Goal: Task Accomplishment & Management: Use online tool/utility

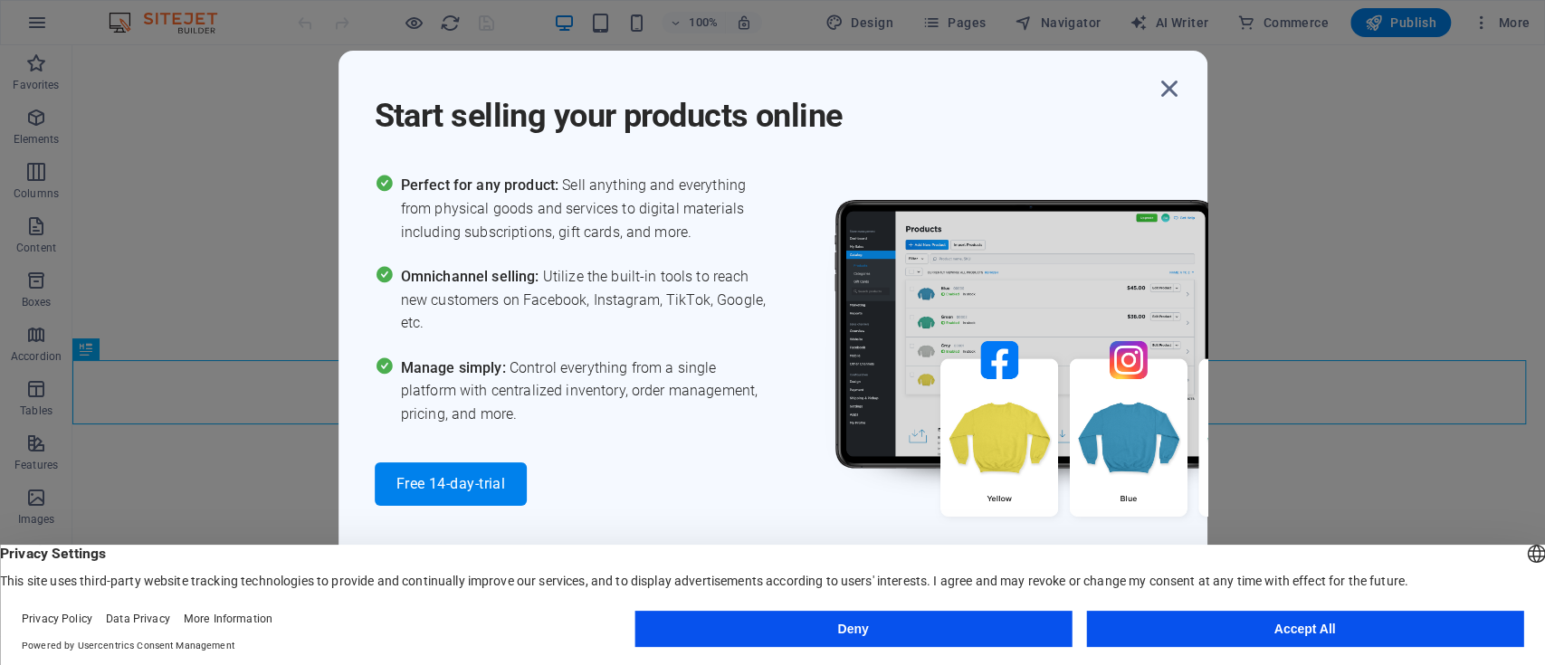
click at [1195, 641] on button "Accept All" at bounding box center [1304, 629] width 437 height 36
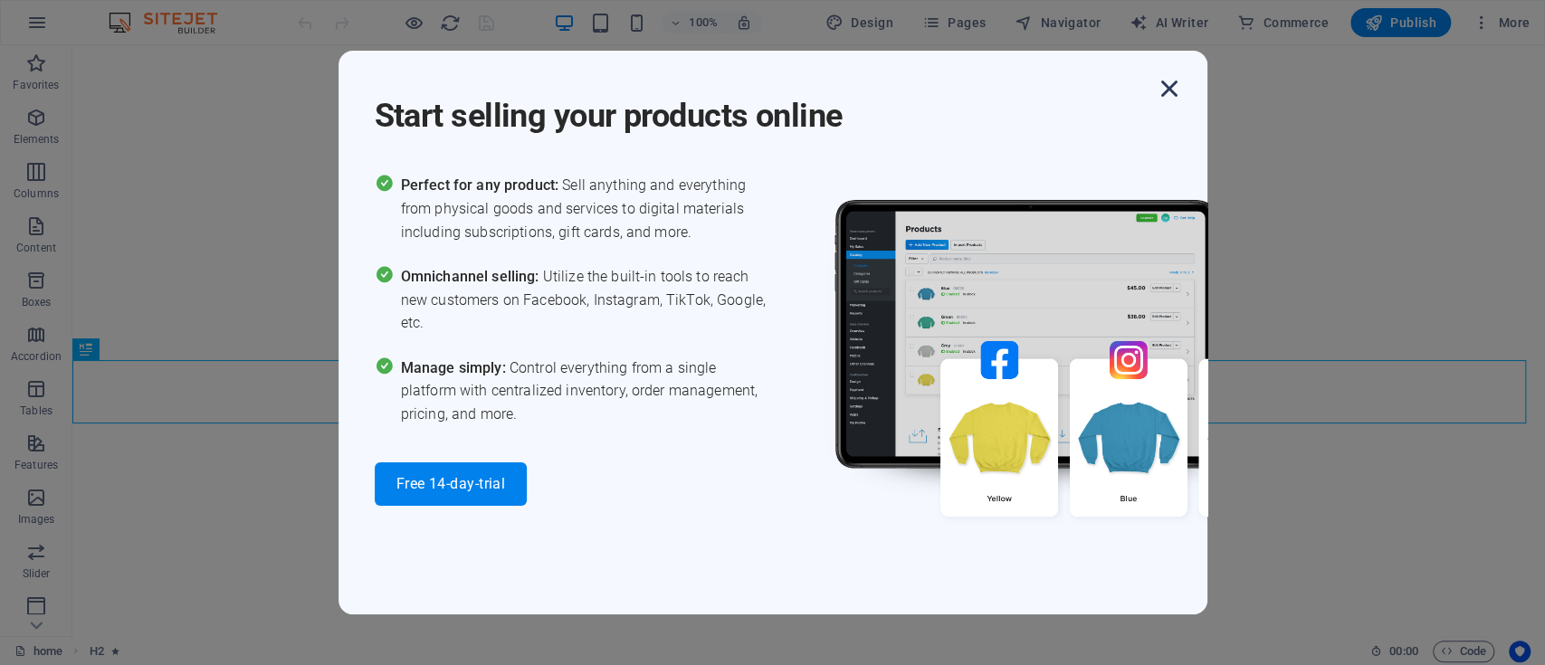
click at [1166, 89] on icon "button" at bounding box center [1169, 88] width 33 height 33
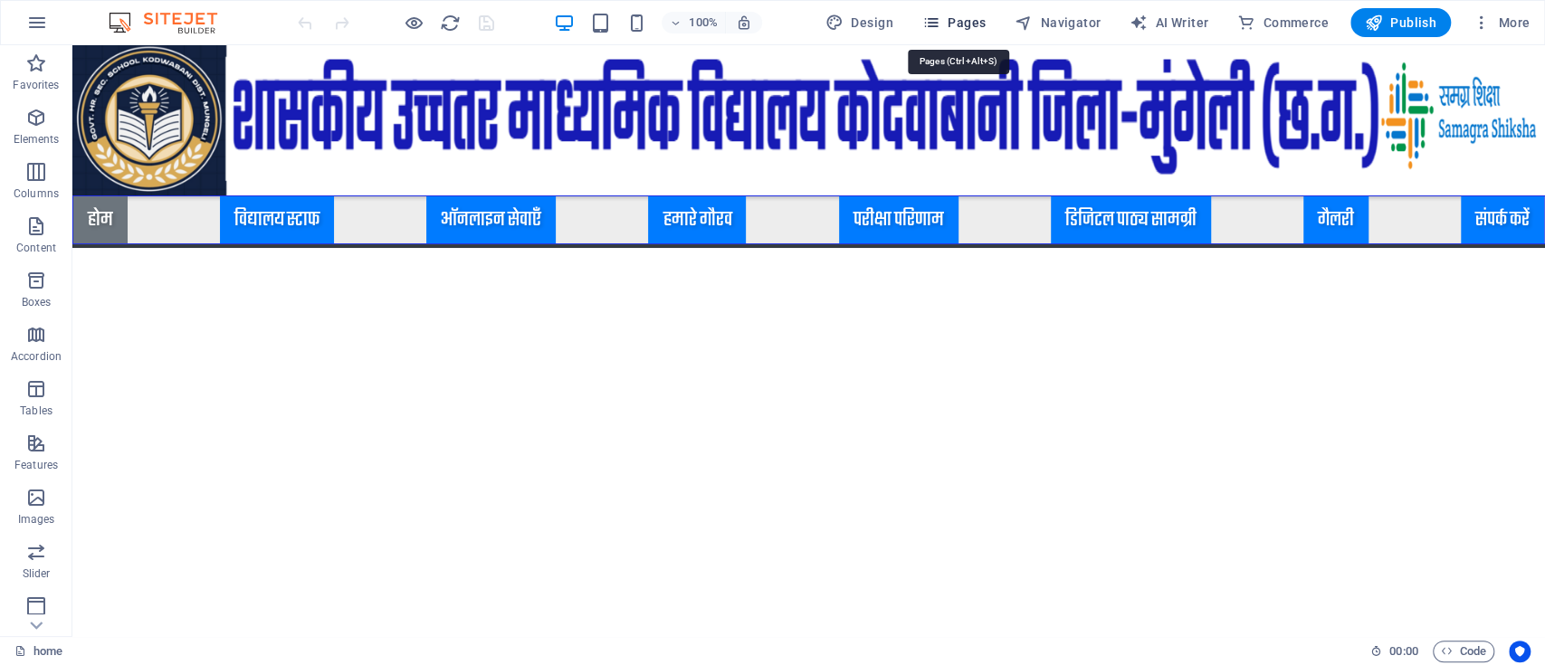
click at [977, 24] on span "Pages" at bounding box center [953, 23] width 63 height 18
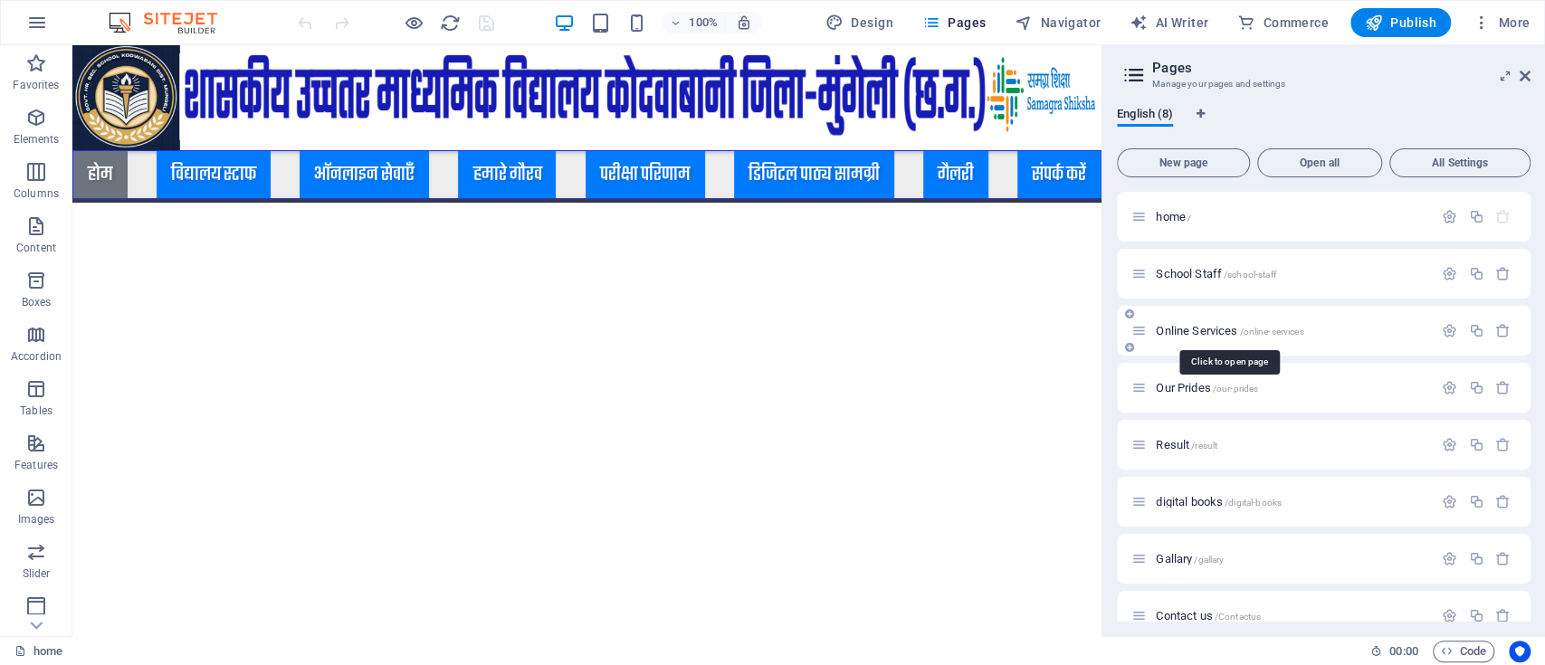
click at [1200, 334] on span "Online Services /online-services" at bounding box center [1230, 331] width 148 height 14
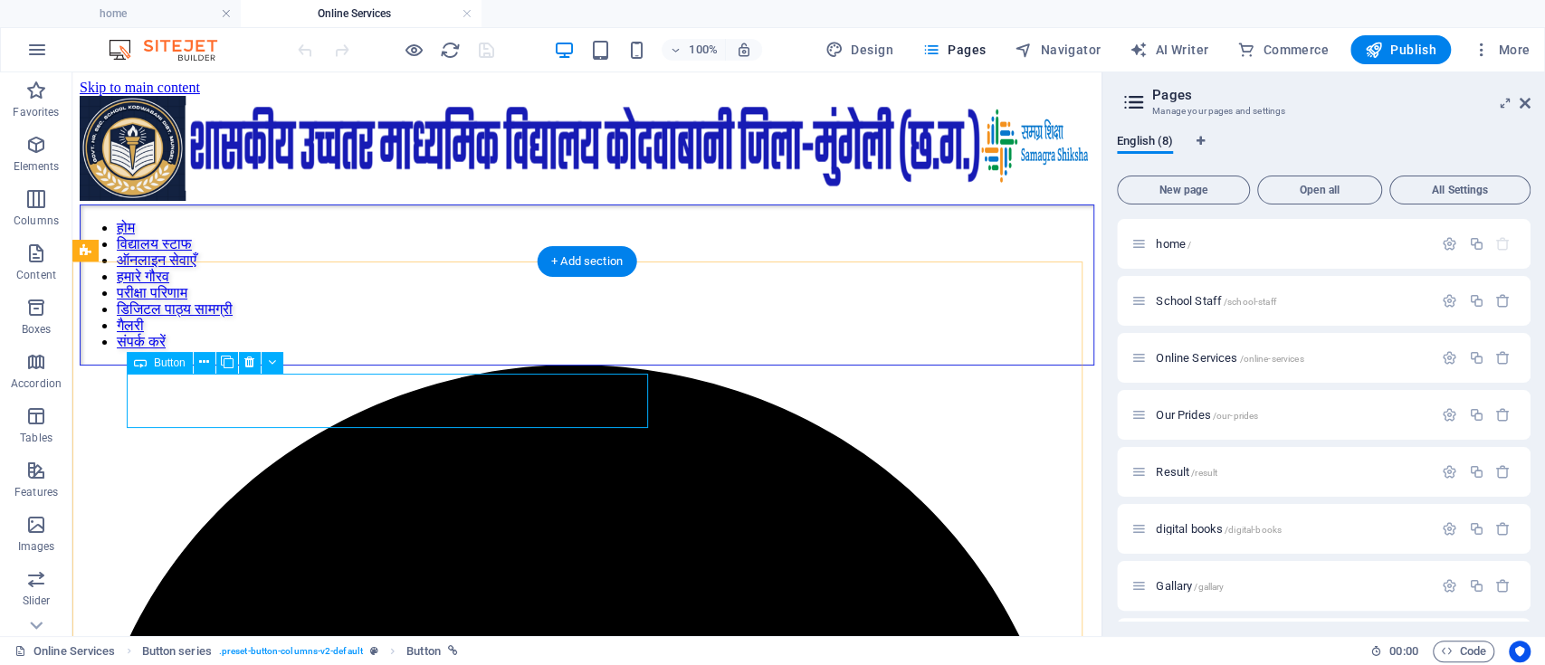
click at [268, 364] on icon at bounding box center [272, 362] width 8 height 19
click at [210, 362] on button at bounding box center [205, 363] width 22 height 22
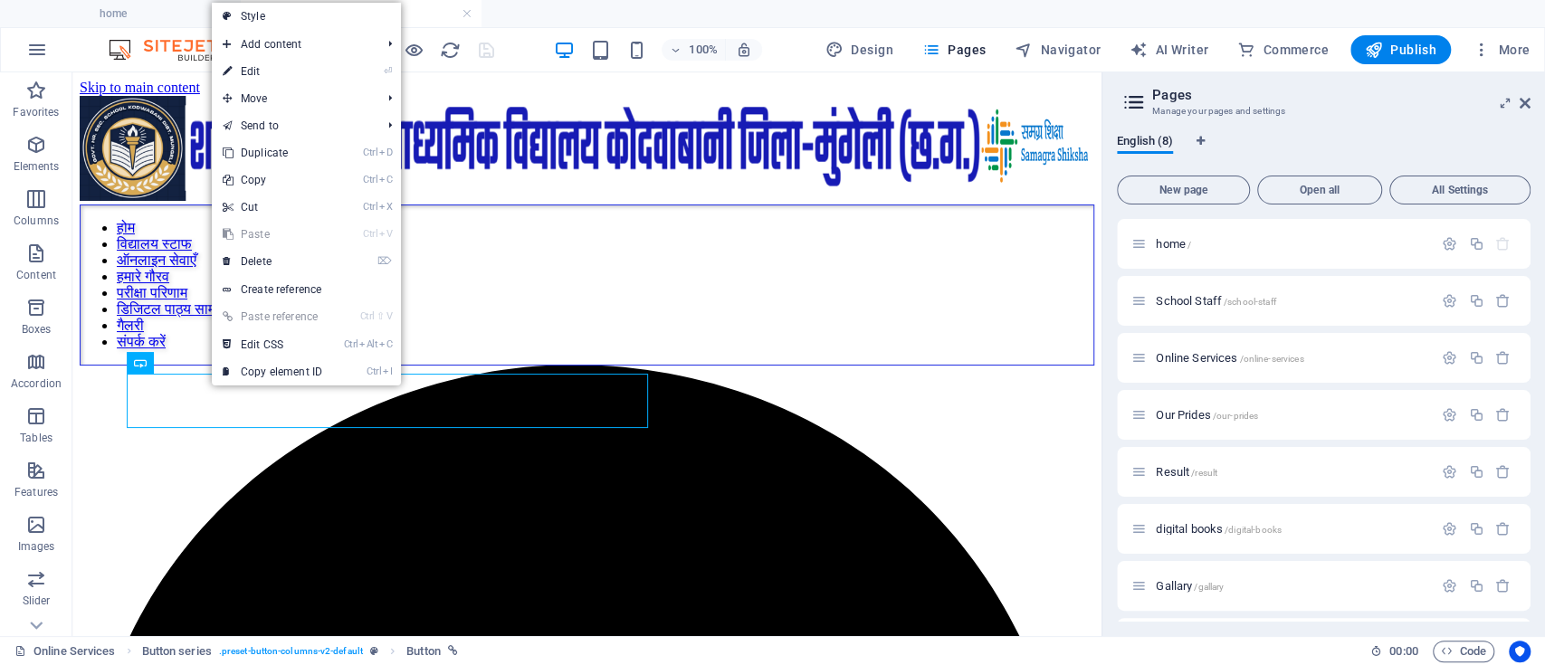
click at [240, 69] on link "⏎ Edit" at bounding box center [272, 71] width 121 height 27
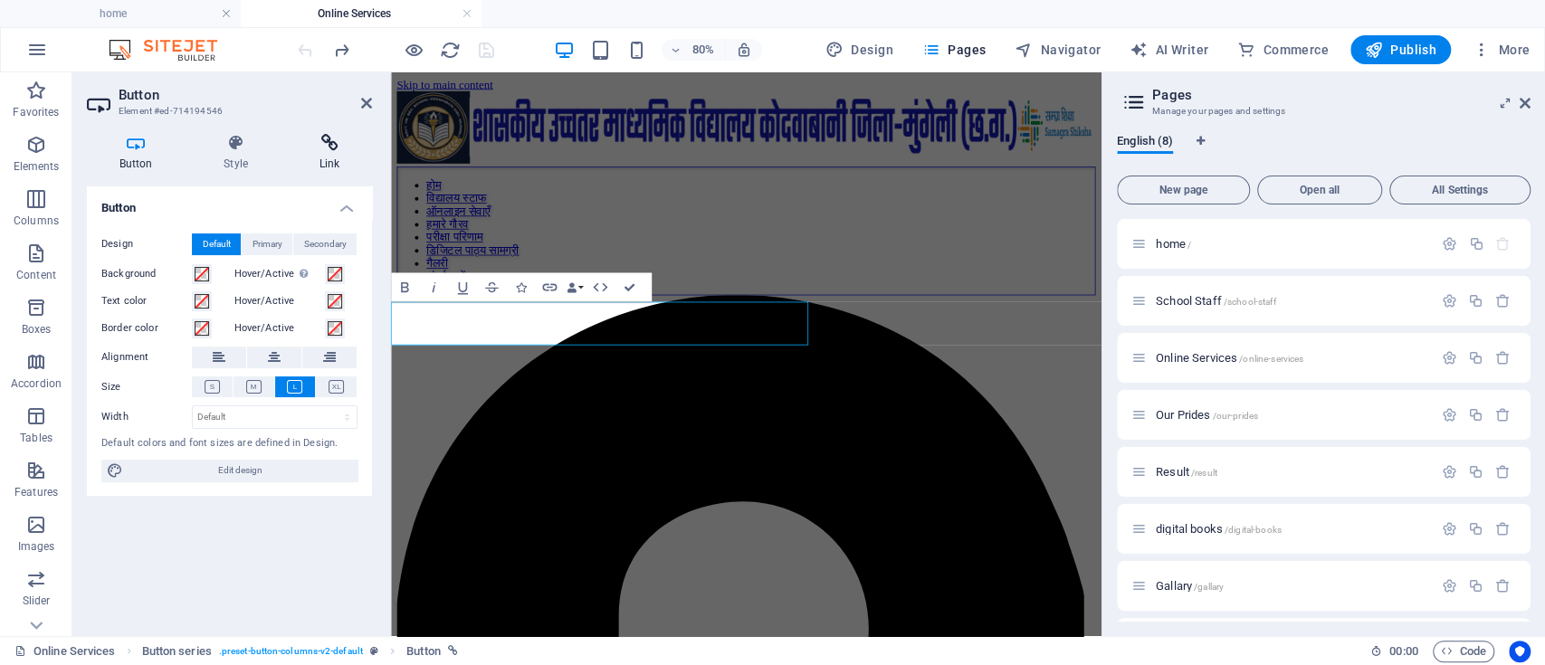
click at [318, 148] on icon at bounding box center [329, 143] width 85 height 18
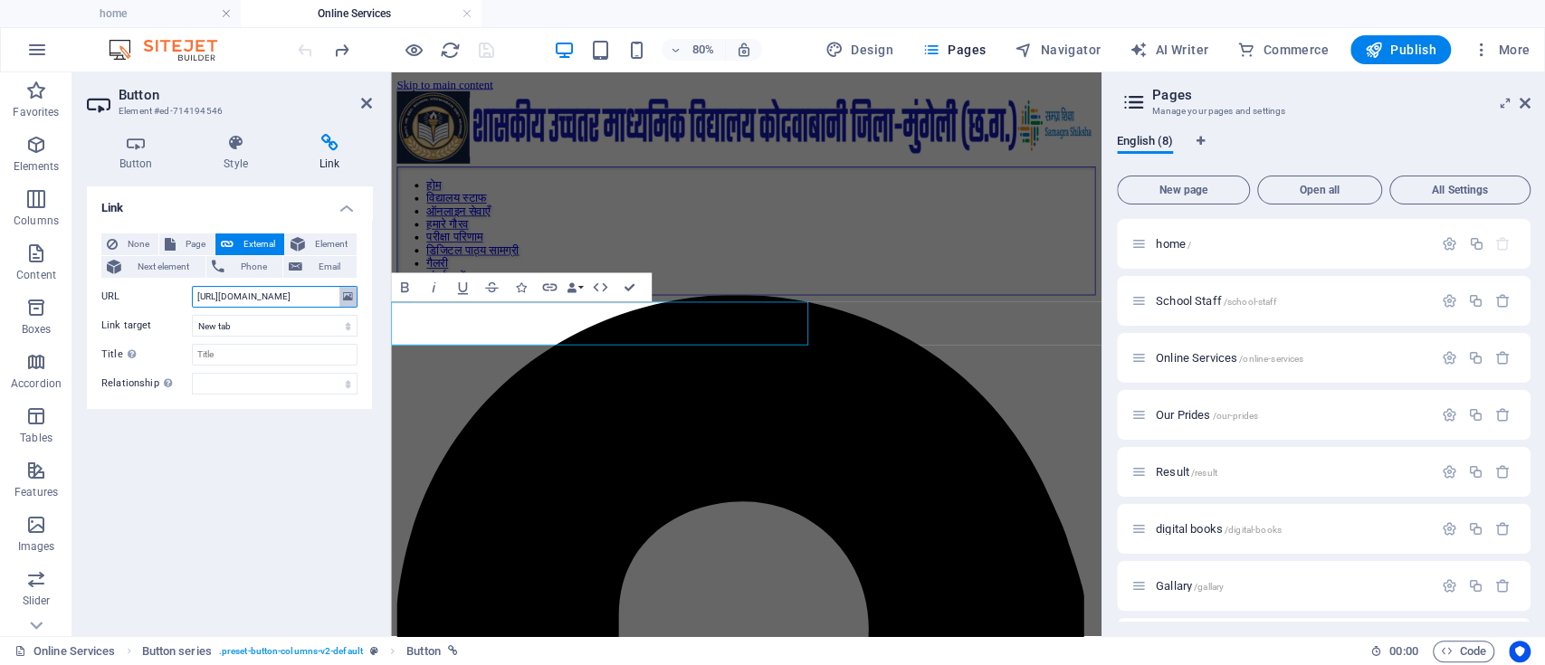
scroll to position [0, 43]
drag, startPoint x: 304, startPoint y: 299, endPoint x: 377, endPoint y: 290, distance: 73.0
click at [377, 290] on div "Button Style Link Button Design Default Primary Secondary Background Hover/Acti…" at bounding box center [229, 377] width 314 height 517
type input "[URL][DOMAIN_NAME]"
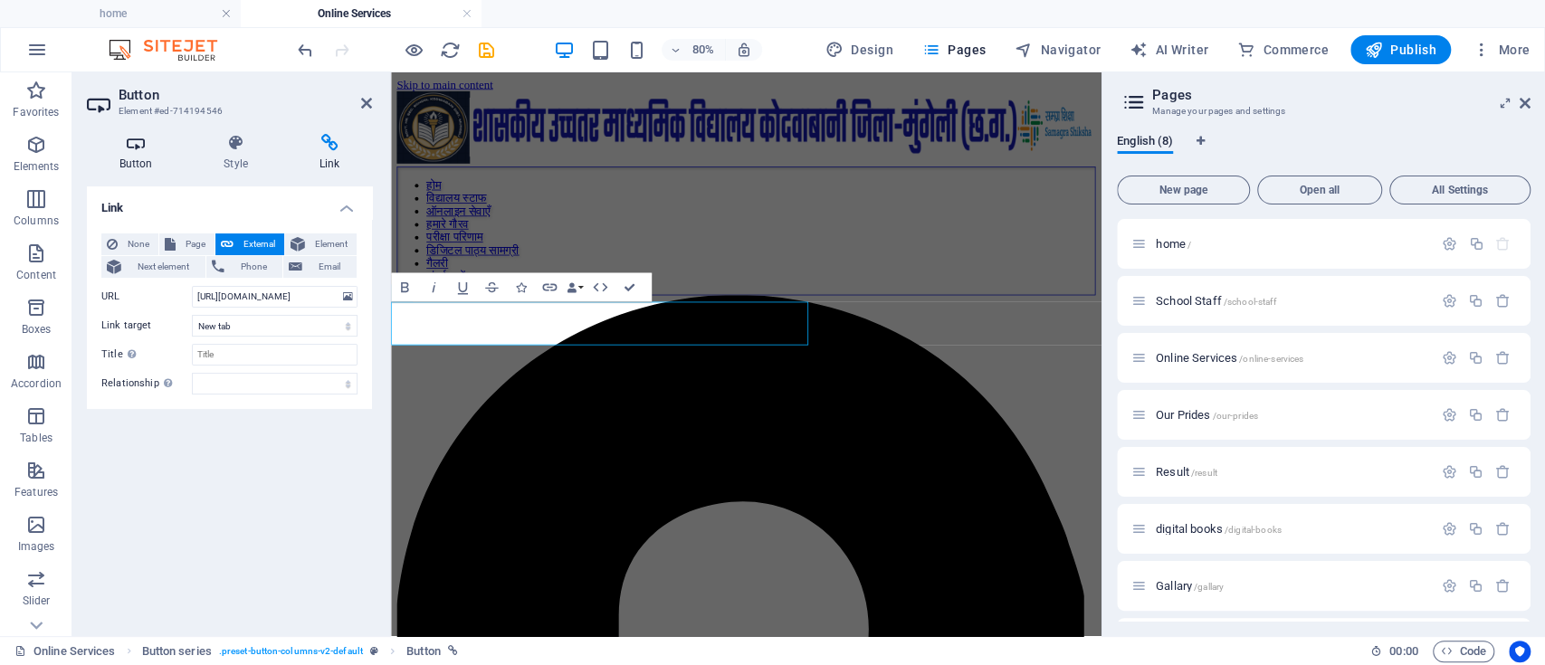
scroll to position [0, 0]
click at [149, 160] on h4 "Button" at bounding box center [139, 153] width 105 height 38
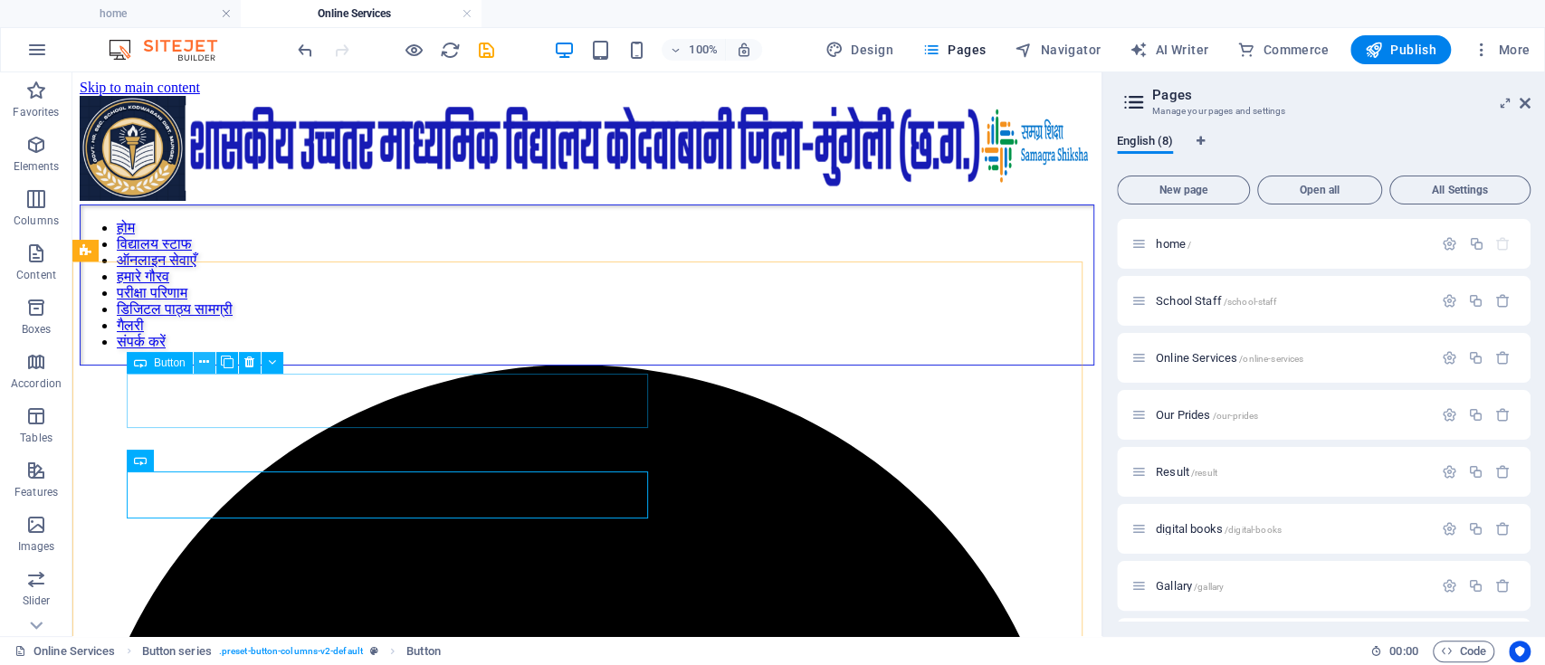
click at [204, 362] on icon at bounding box center [204, 362] width 10 height 19
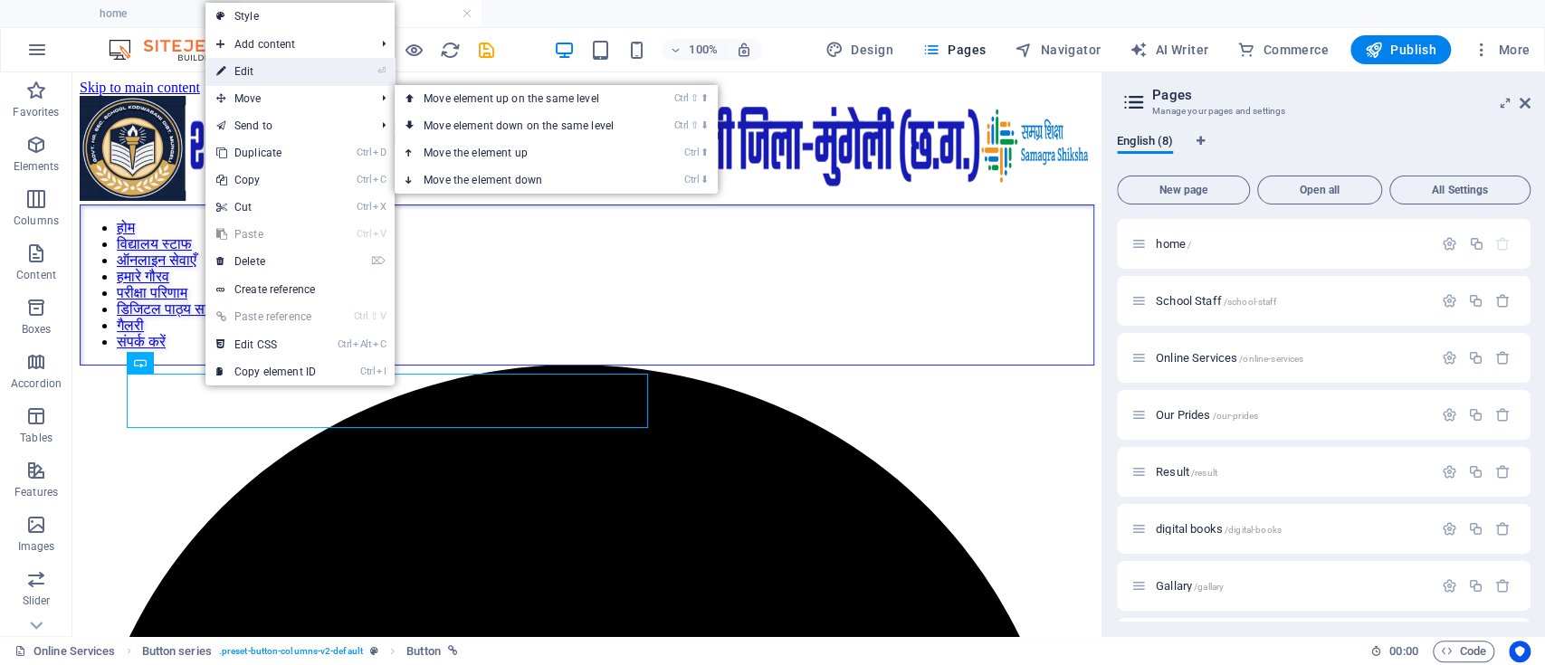
click at [280, 68] on link "⏎ Edit" at bounding box center [265, 71] width 121 height 27
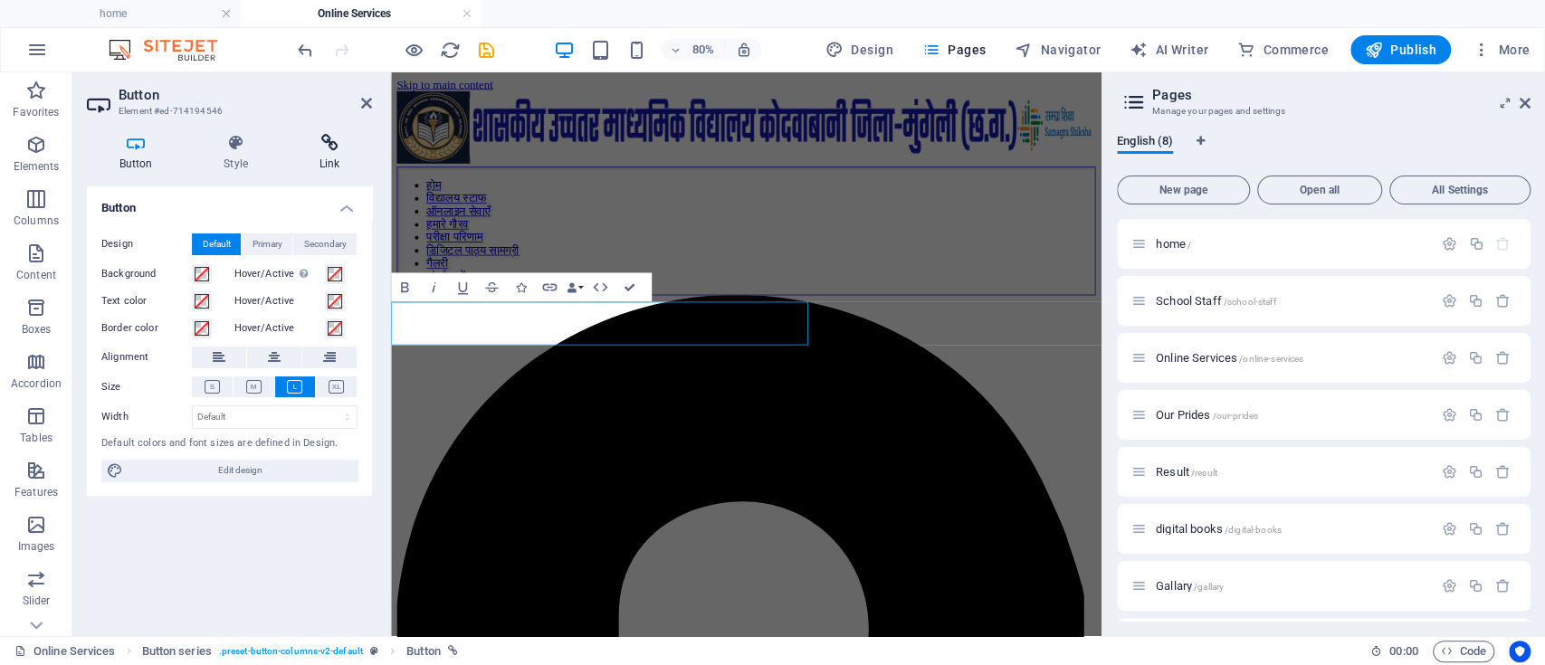
click at [323, 162] on h4 "Link" at bounding box center [329, 153] width 85 height 38
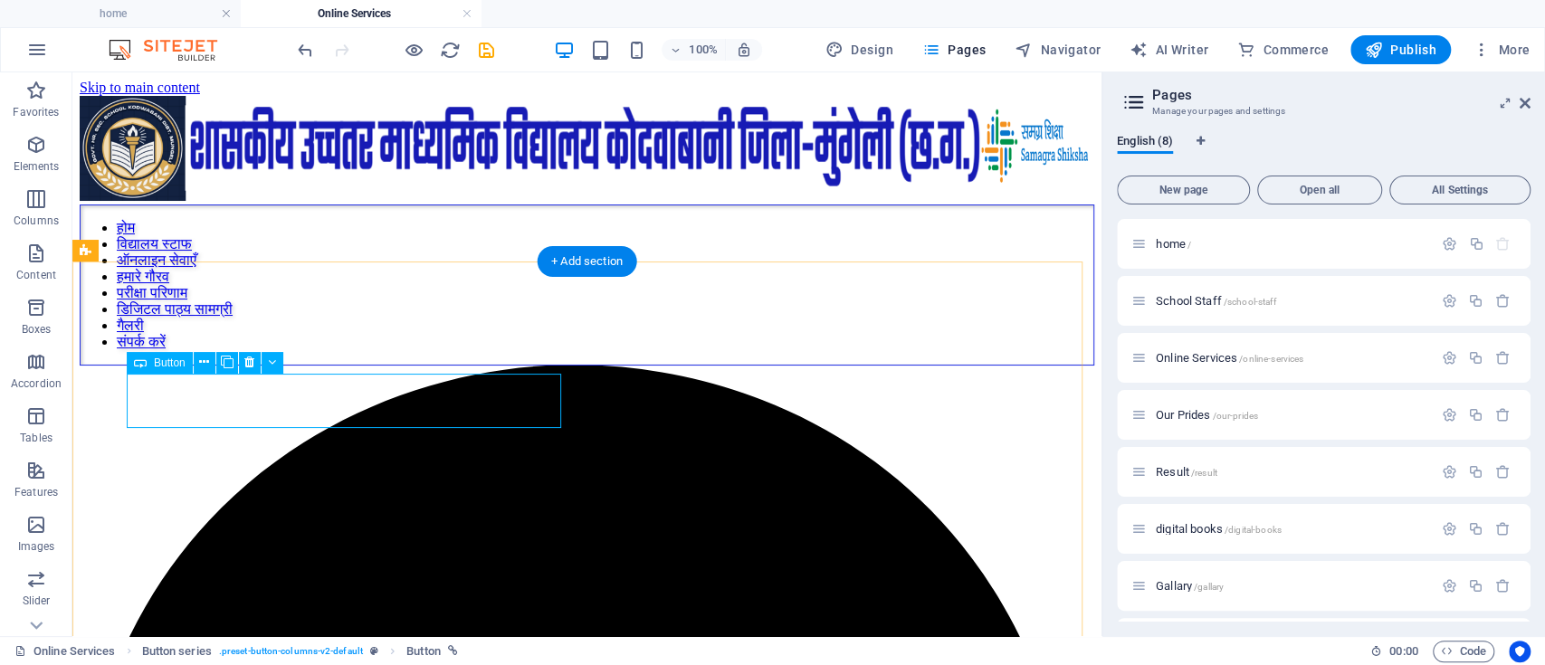
click at [203, 363] on icon at bounding box center [204, 362] width 10 height 19
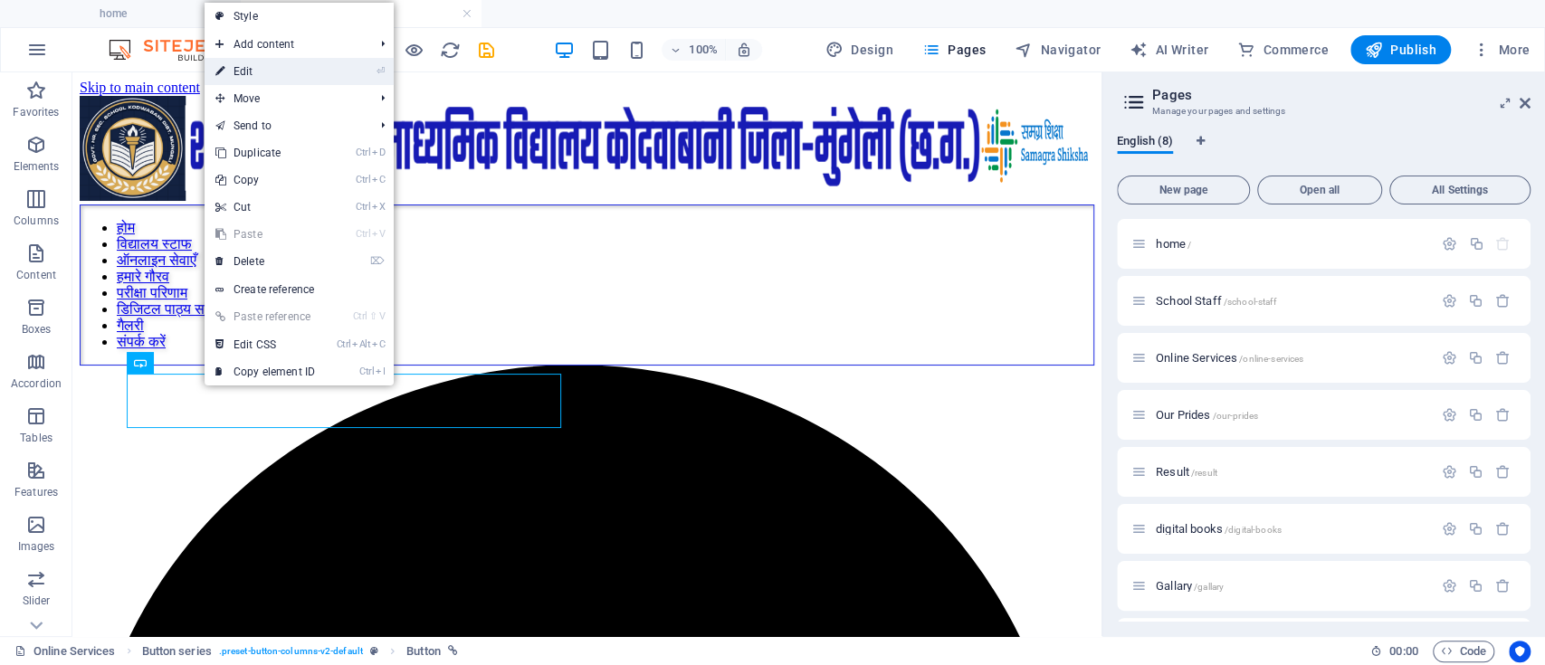
click at [300, 71] on link "⏎ Edit" at bounding box center [265, 71] width 121 height 27
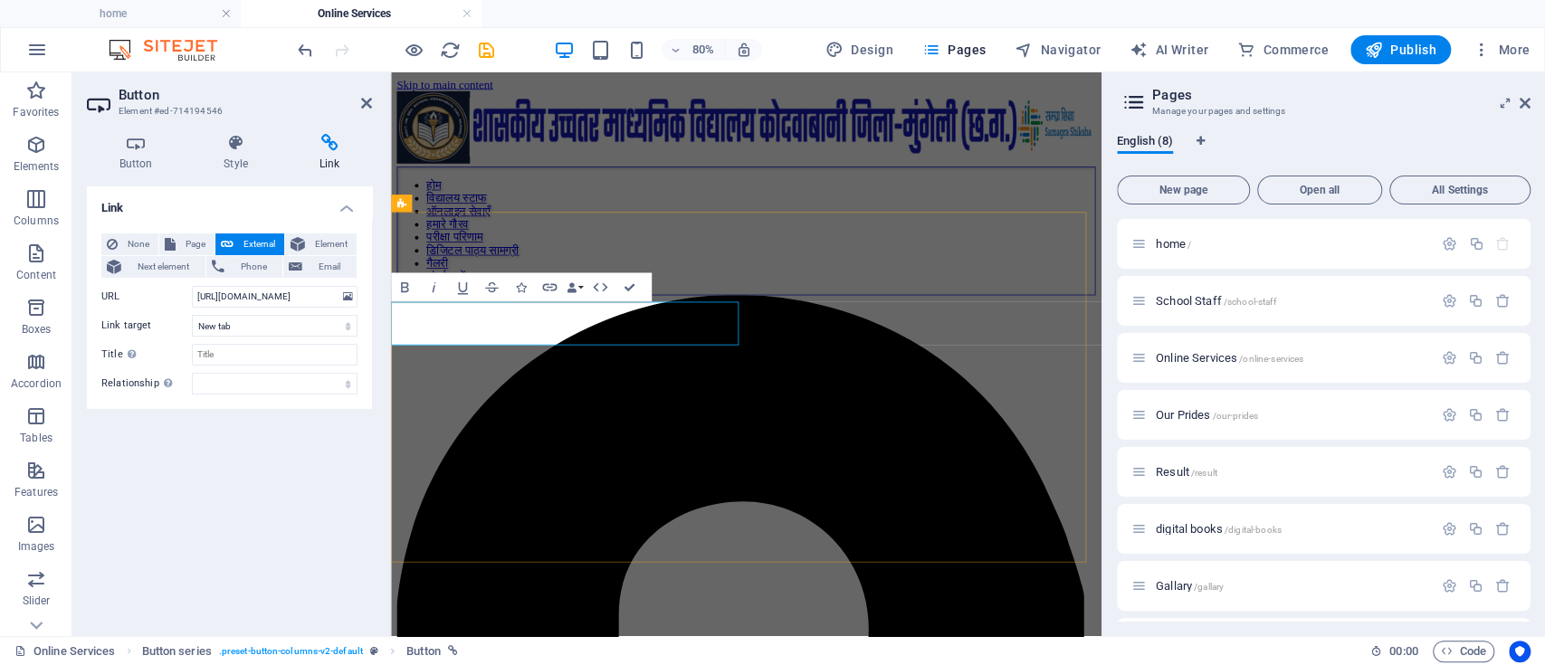
click at [407, 292] on icon "button" at bounding box center [405, 287] width 17 height 17
drag, startPoint x: 629, startPoint y: 382, endPoint x: 811, endPoint y: 387, distance: 182.0
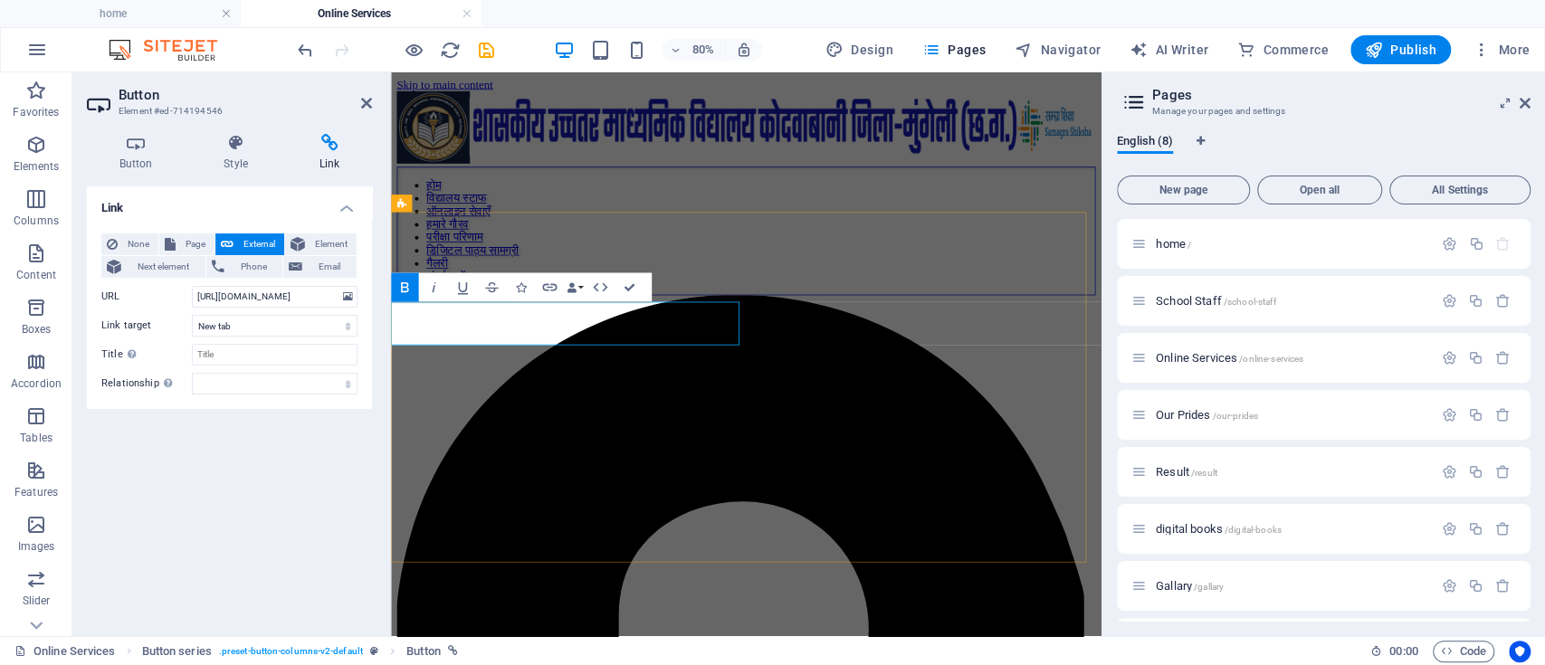
click at [409, 286] on icon "button" at bounding box center [405, 287] width 17 height 17
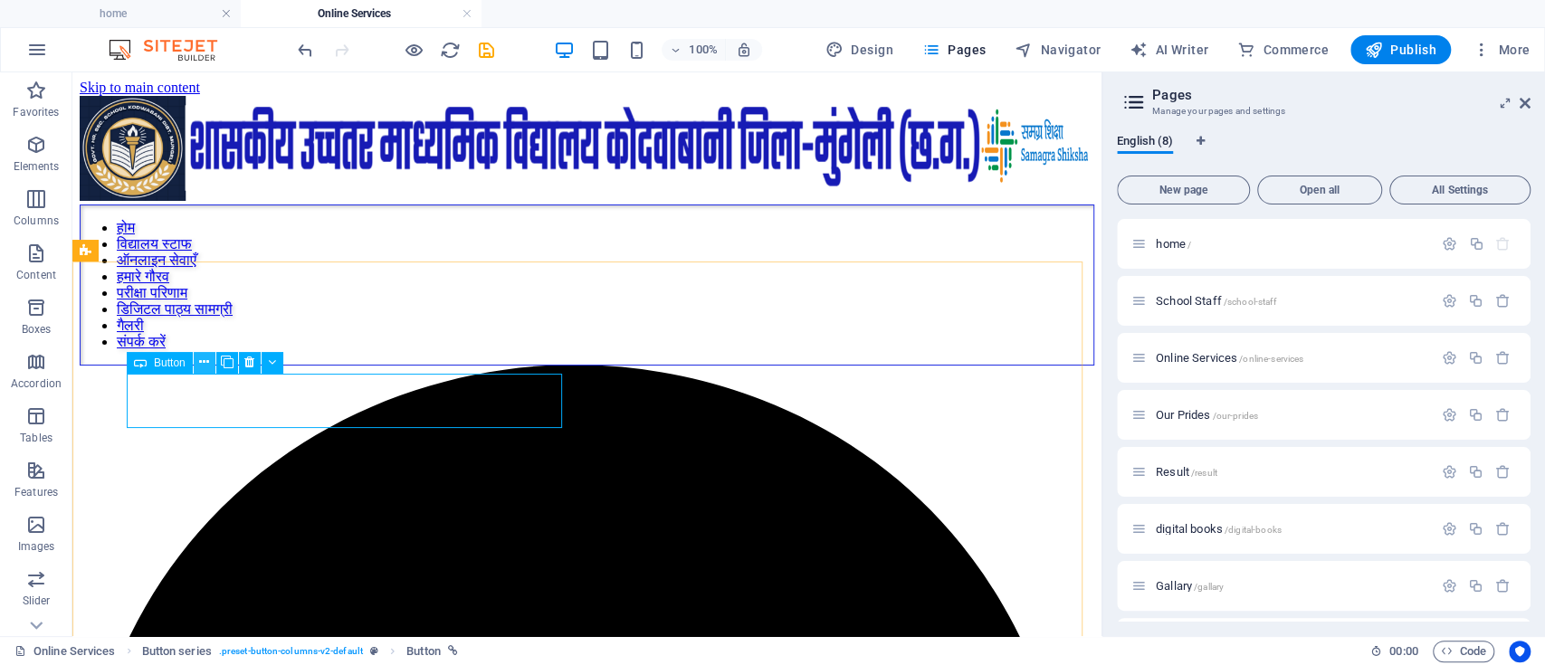
click at [205, 366] on icon at bounding box center [204, 362] width 10 height 19
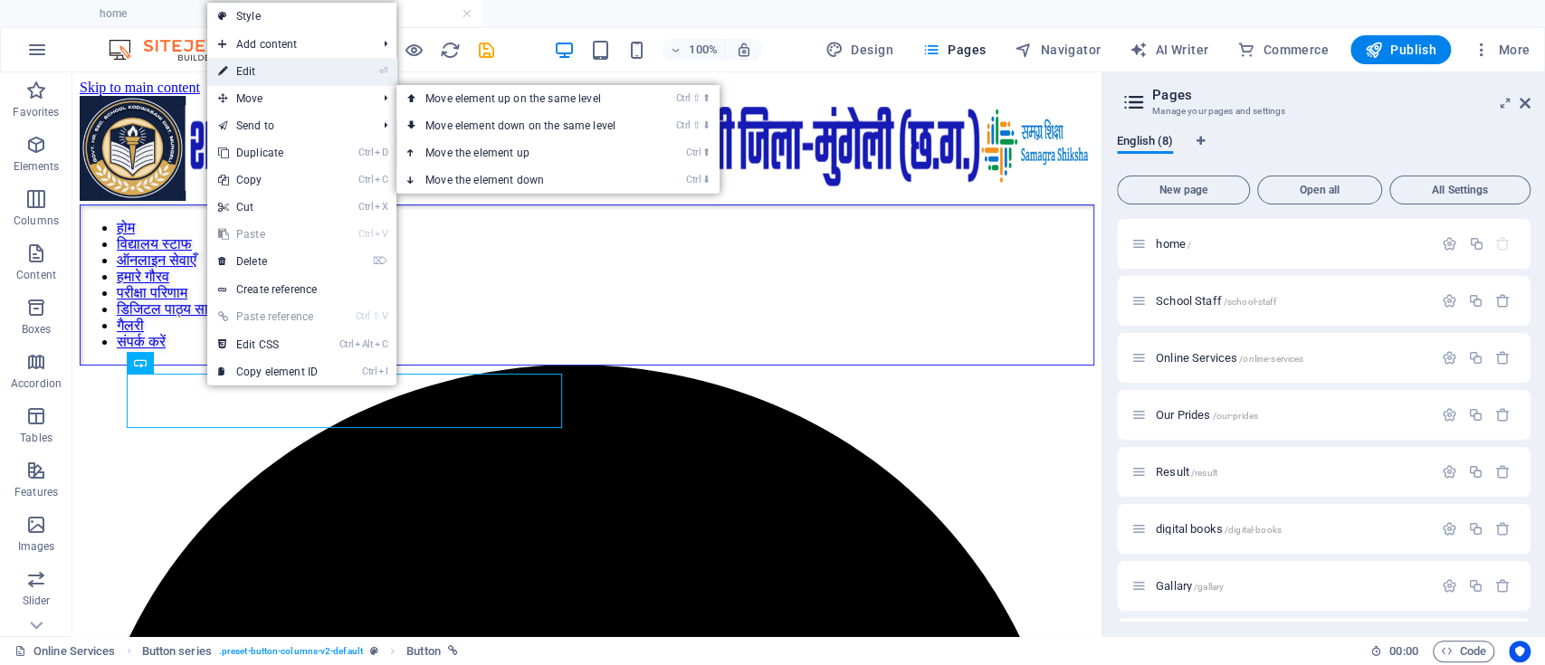
click at [253, 72] on link "⏎ Edit" at bounding box center [267, 71] width 121 height 27
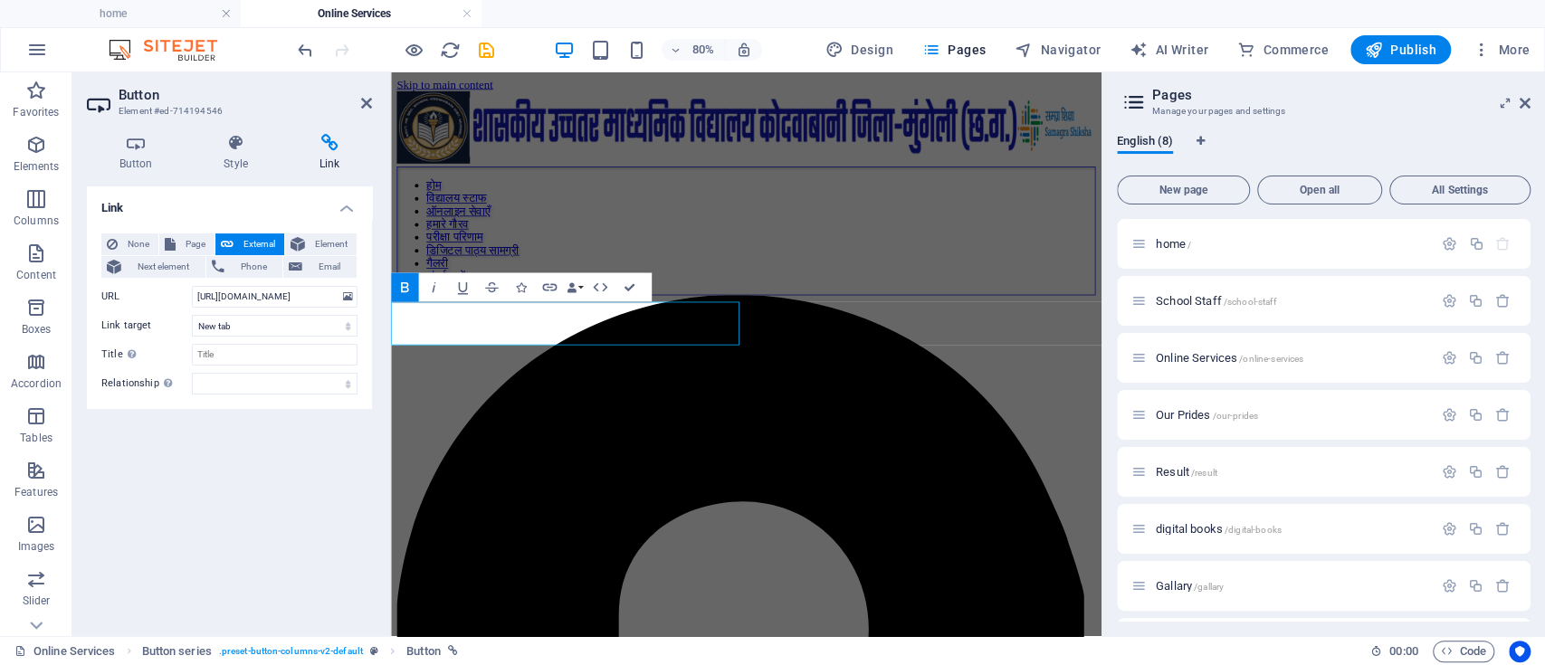
click at [406, 293] on icon "button" at bounding box center [405, 287] width 17 height 17
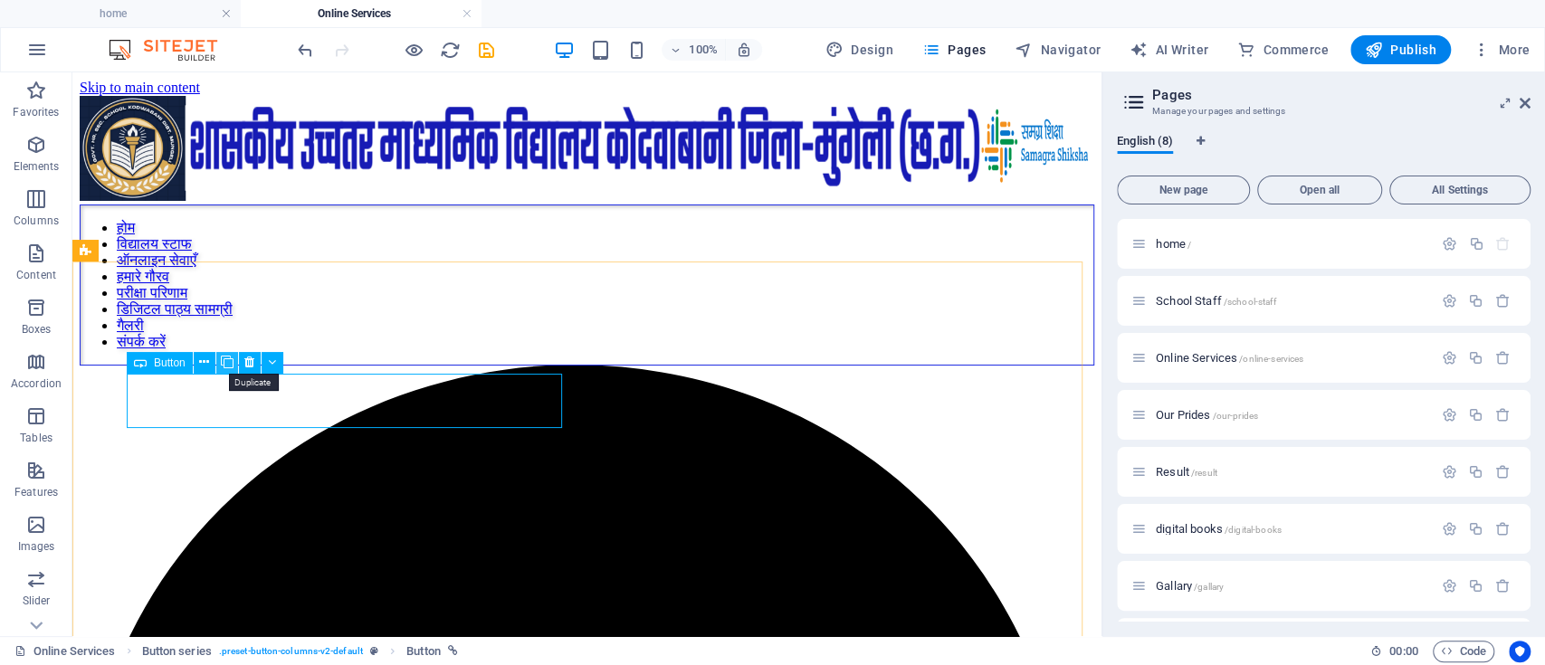
click at [230, 368] on icon at bounding box center [227, 362] width 13 height 19
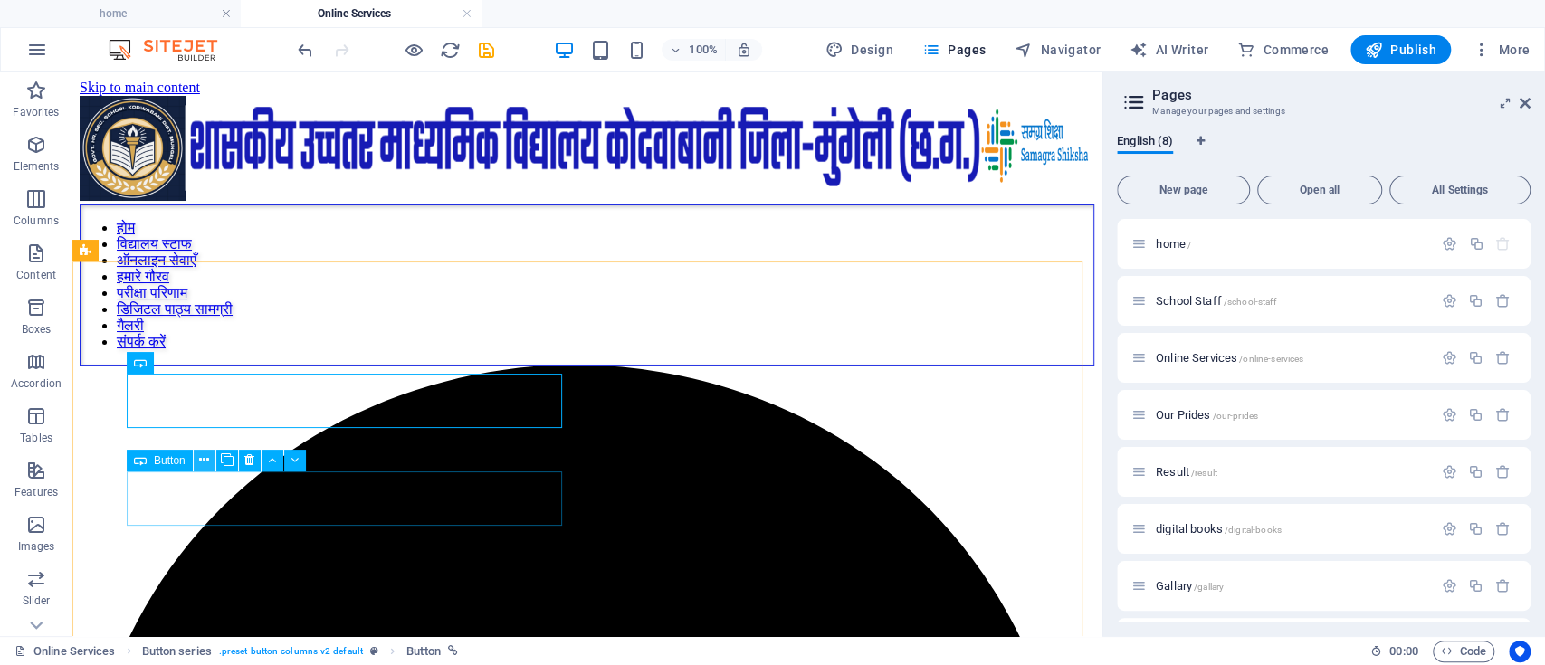
click at [203, 451] on icon at bounding box center [204, 460] width 10 height 19
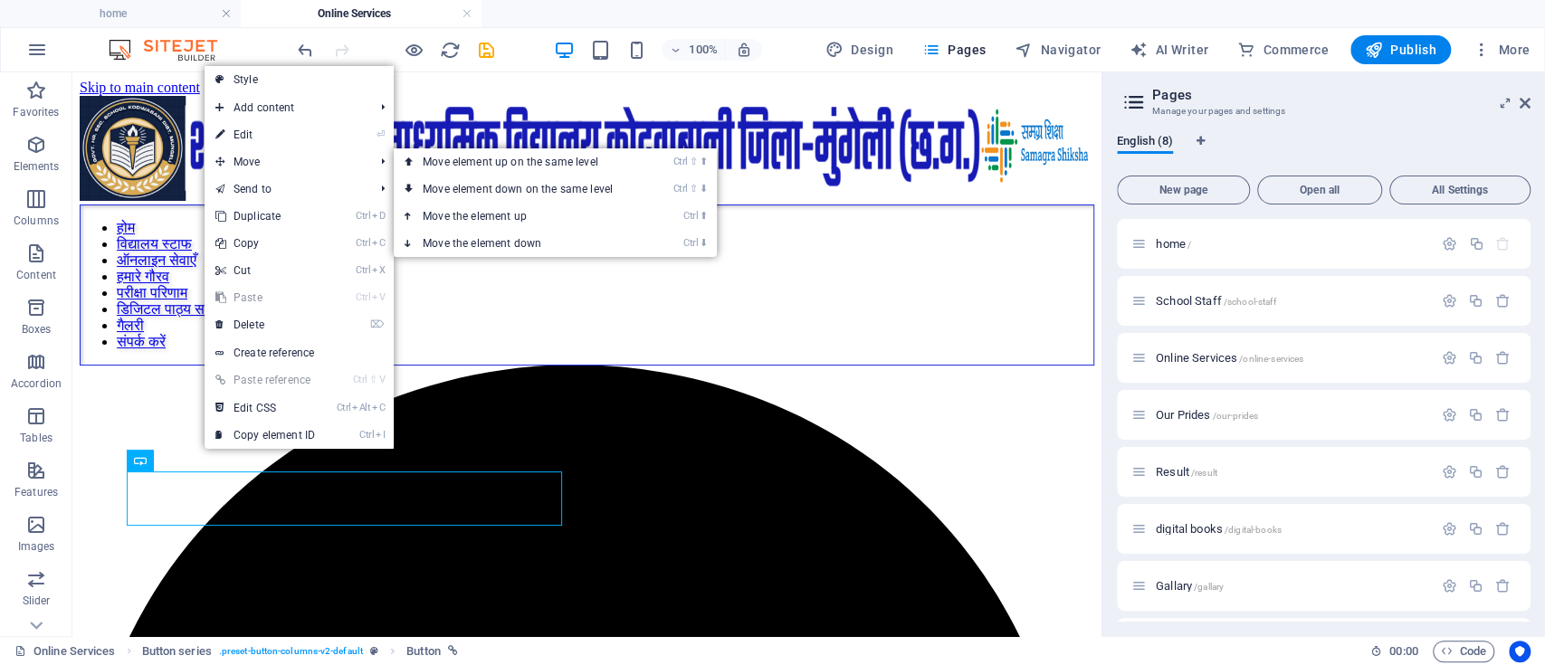
click at [271, 140] on link "⏎ Edit" at bounding box center [265, 134] width 121 height 27
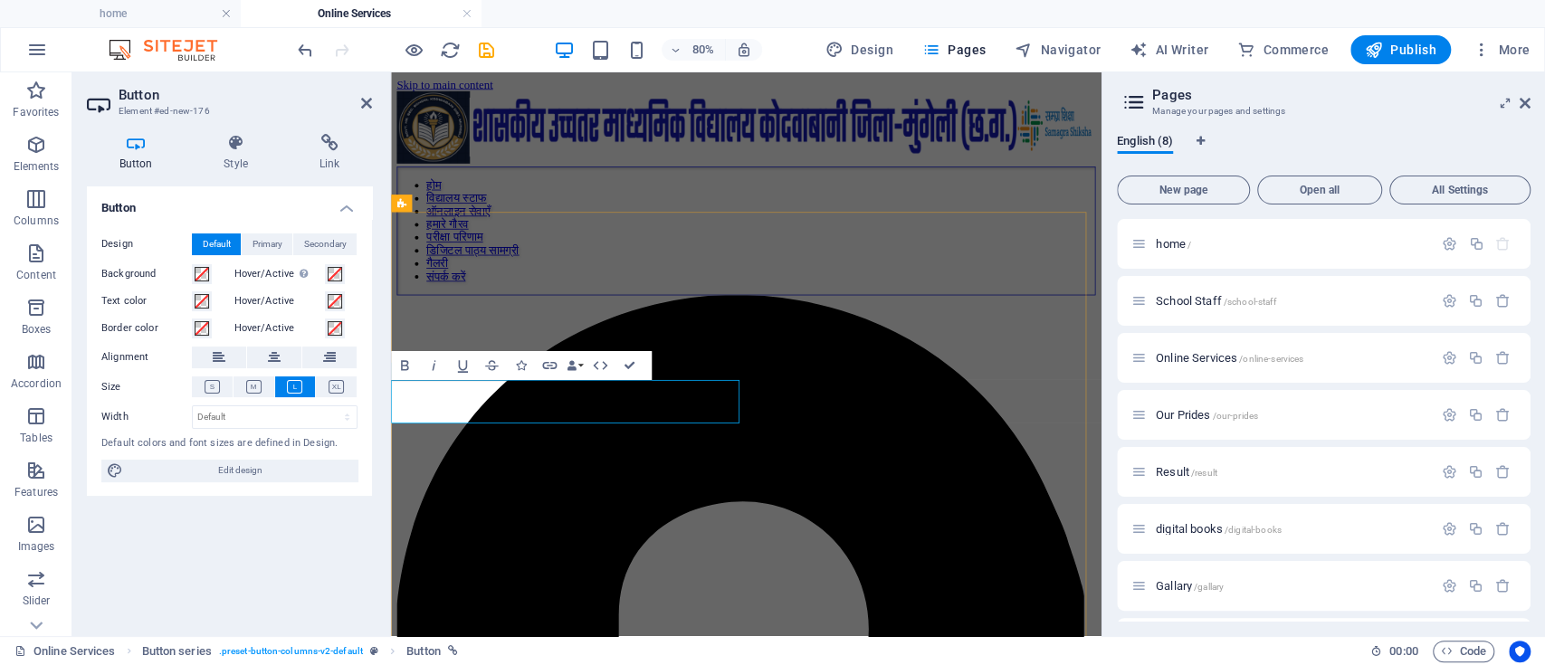
click at [321, 141] on icon at bounding box center [329, 143] width 85 height 18
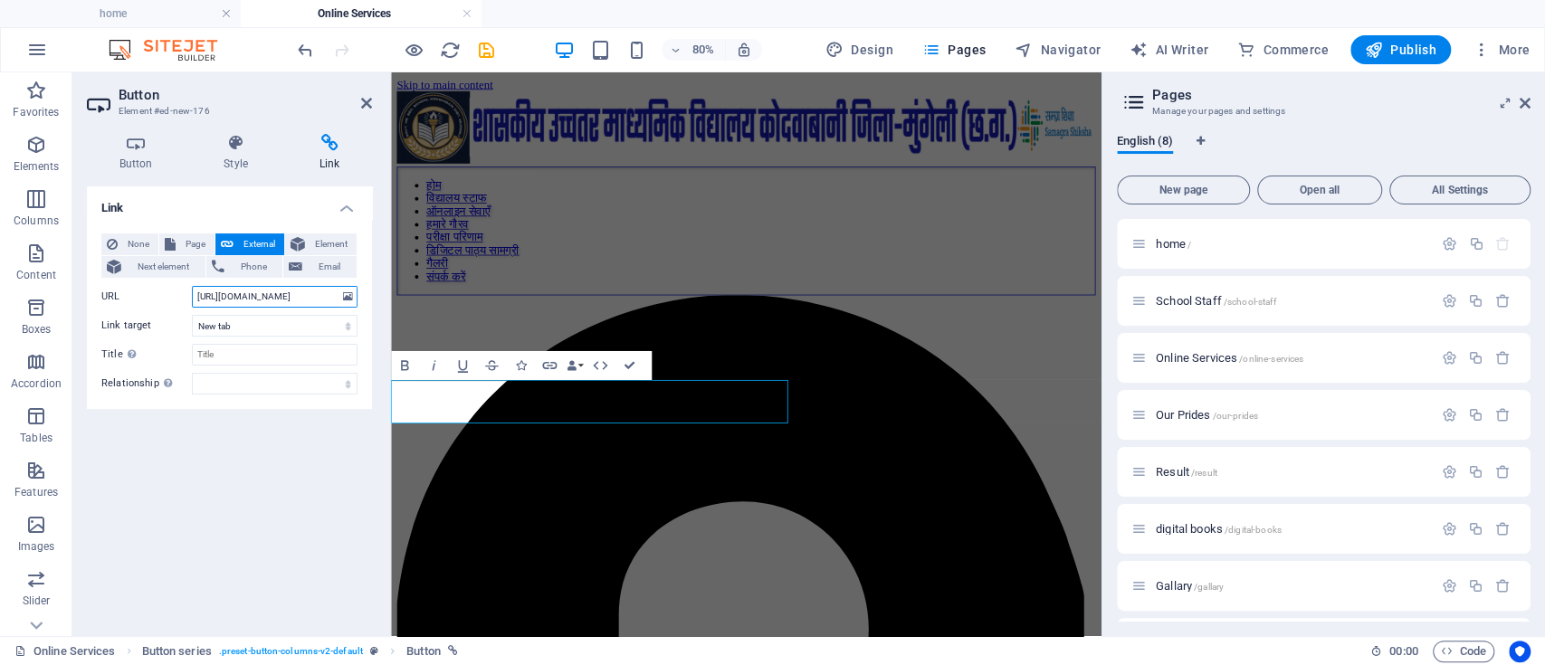
click at [276, 293] on input "[URL][DOMAIN_NAME]" at bounding box center [275, 297] width 166 height 22
paste input "[URL][DOMAIN_NAME]"
type input "[URL][DOMAIN_NAME]"
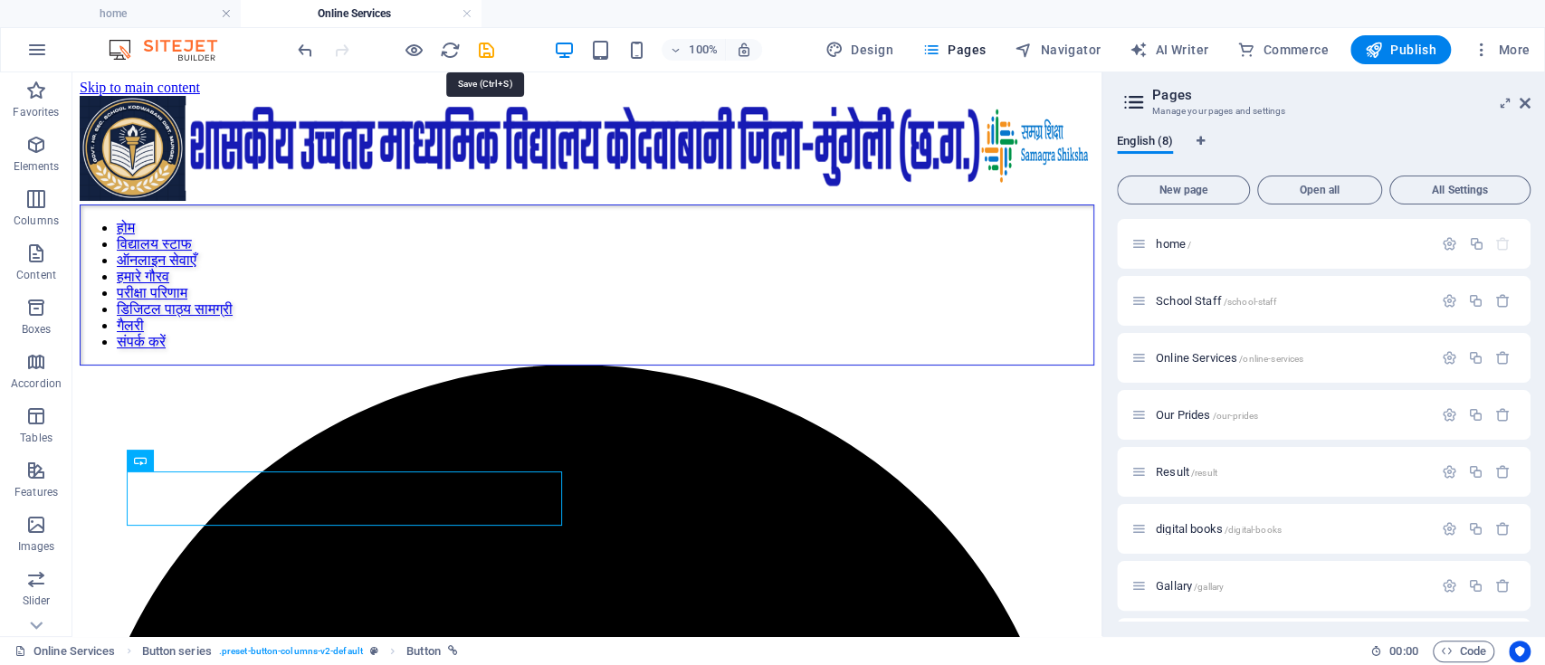
click at [482, 47] on icon "save" at bounding box center [486, 50] width 21 height 21
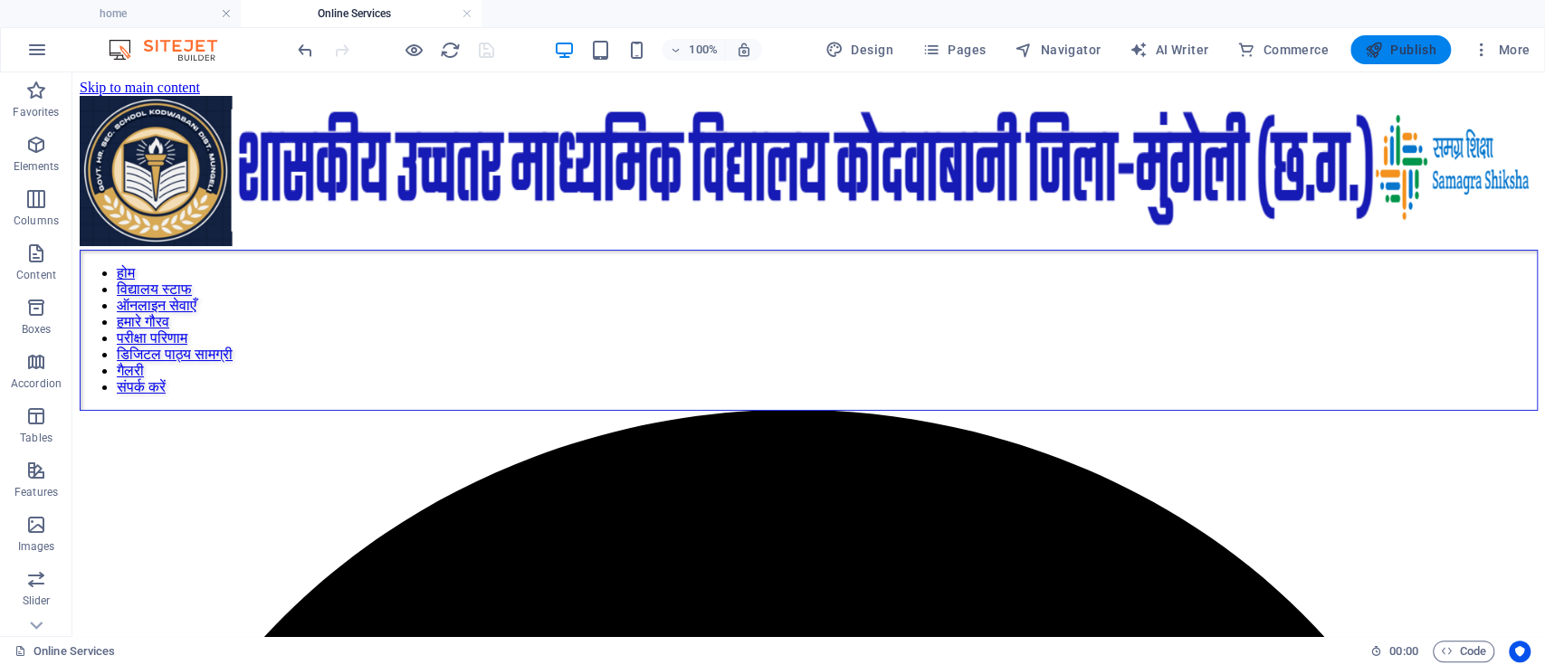
click at [1396, 46] on span "Publish" at bounding box center [1401, 50] width 72 height 18
